Goal: Transaction & Acquisition: Purchase product/service

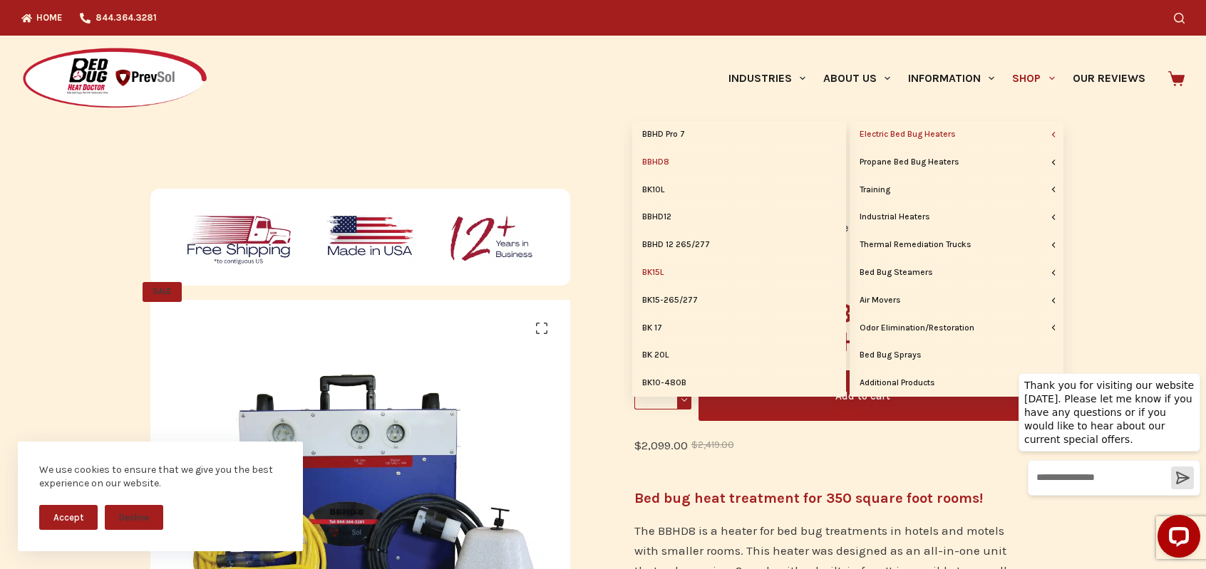
click at [655, 267] on link "BK15L" at bounding box center [739, 272] width 214 height 27
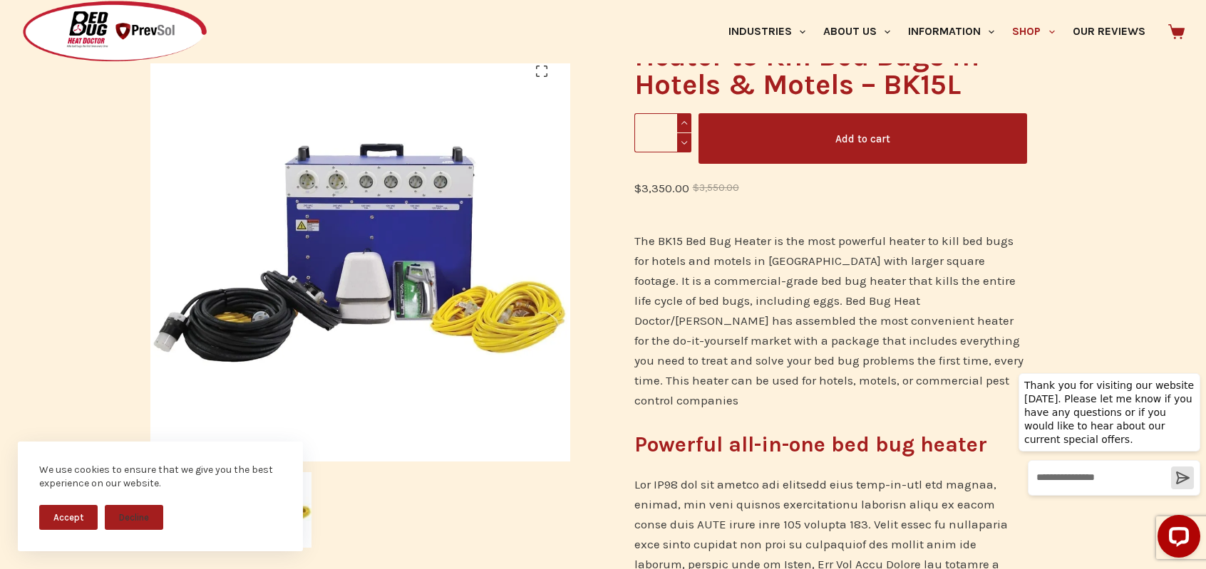
drag, startPoint x: 647, startPoint y: 260, endPoint x: 584, endPoint y: 283, distance: 67.4
click at [641, 262] on p "The BK15 Bed Bug Heater is the most powerful heater to kill bed bugs for hotels…" at bounding box center [830, 321] width 393 height 180
click at [71, 525] on button "Accept" at bounding box center [68, 517] width 58 height 25
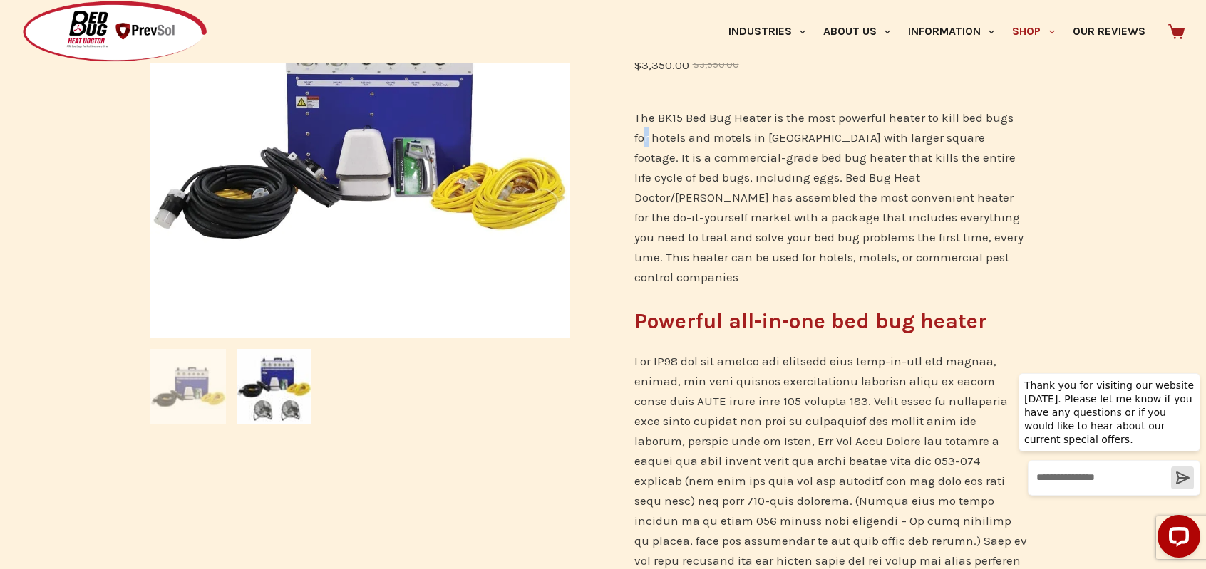
scroll to position [371, 0]
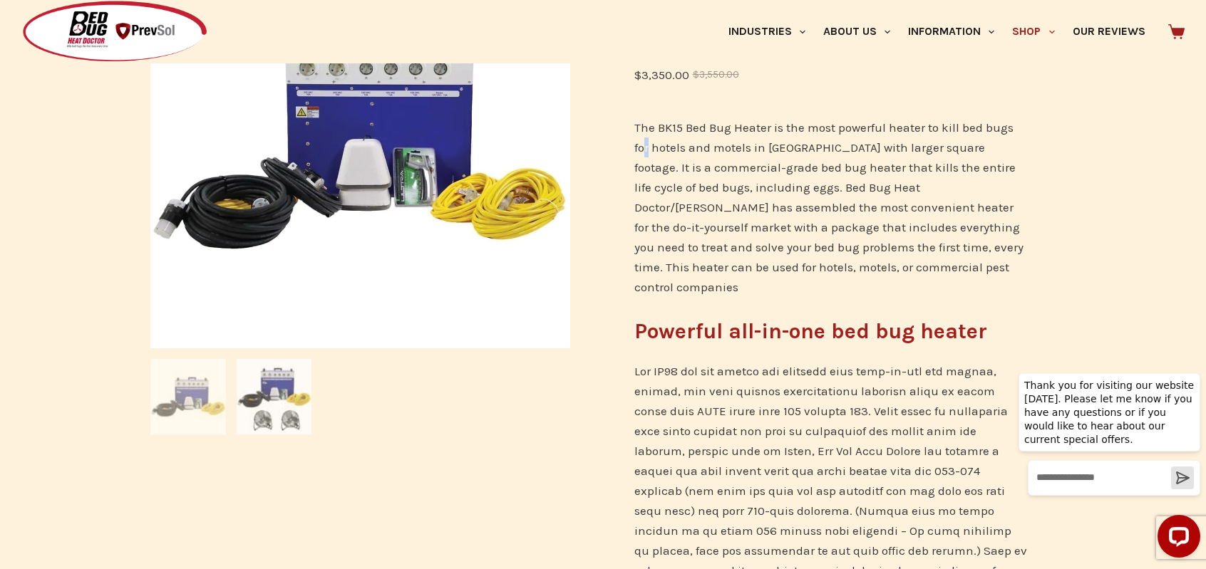
click at [279, 410] on img at bounding box center [275, 397] width 76 height 76
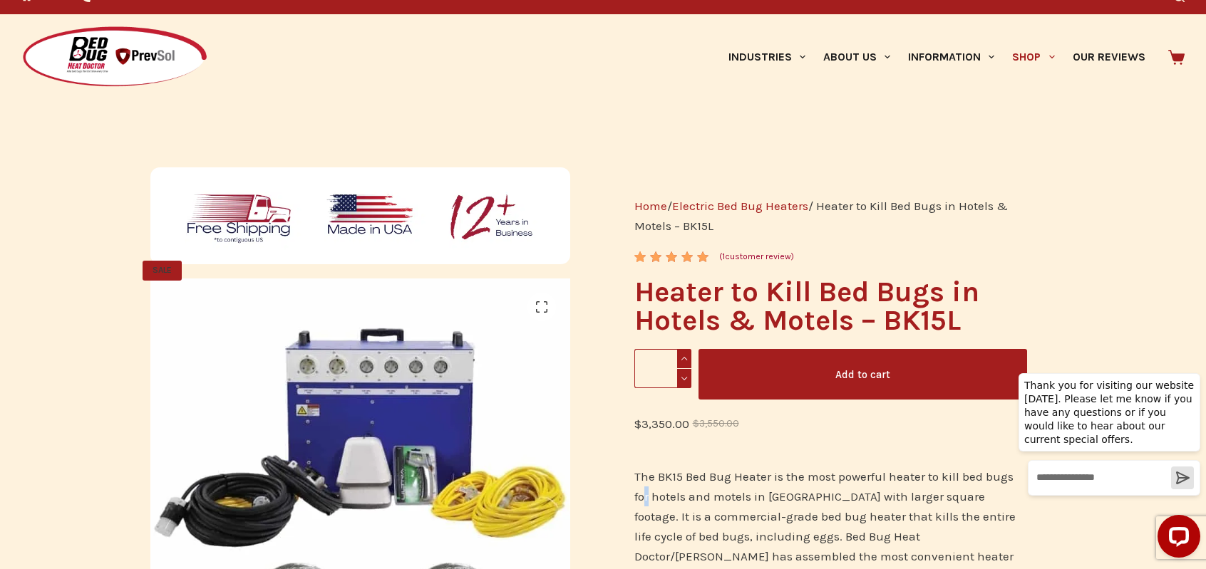
scroll to position [0, 0]
